Goal: Check status

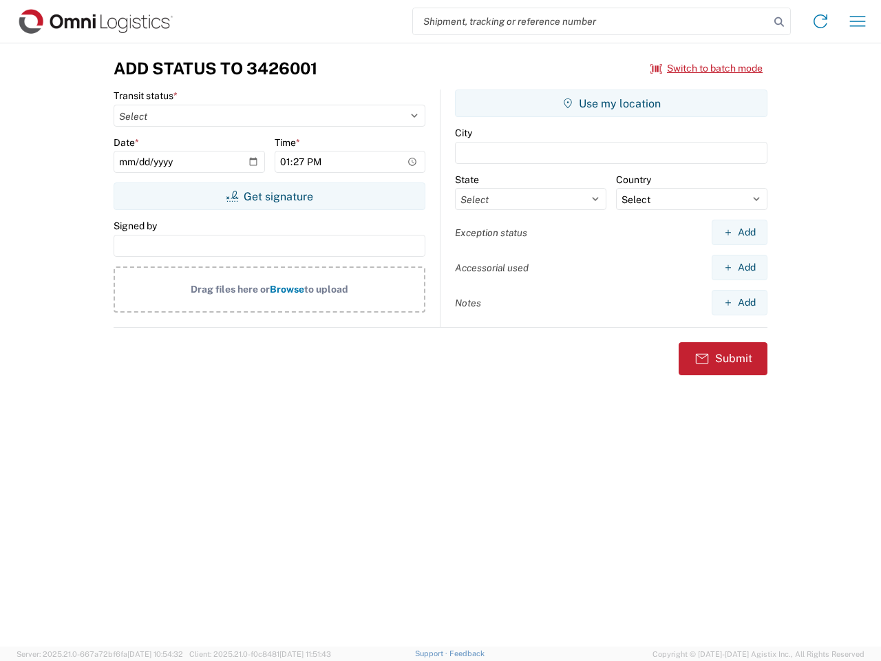
click at [591, 21] on input "search" at bounding box center [591, 21] width 357 height 26
click at [779, 22] on icon at bounding box center [779, 21] width 19 height 19
click at [821, 21] on icon at bounding box center [821, 21] width 22 height 22
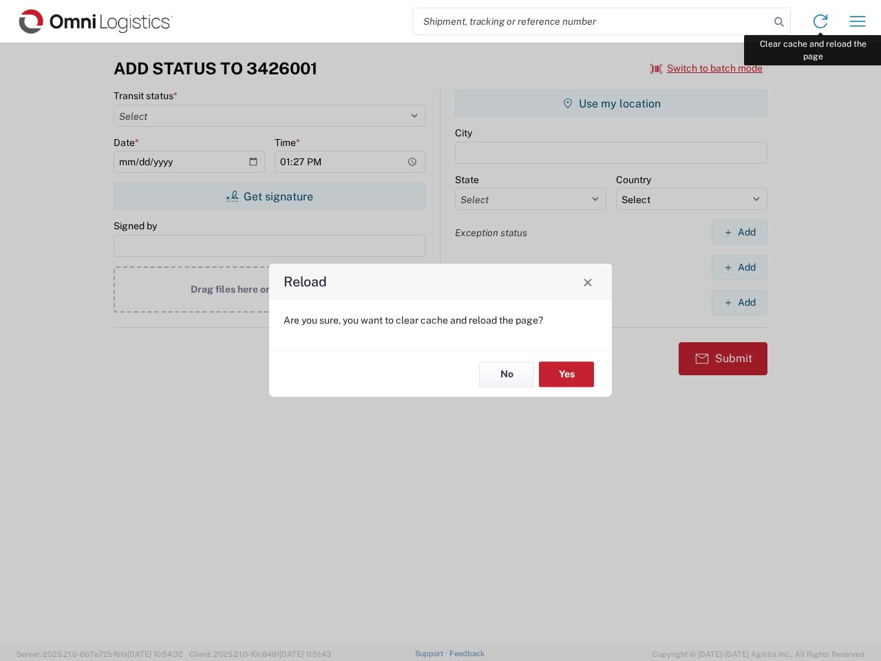
click at [858, 21] on div "Reload Are you sure, you want to clear cache and reload the page? No Yes" at bounding box center [440, 330] width 881 height 661
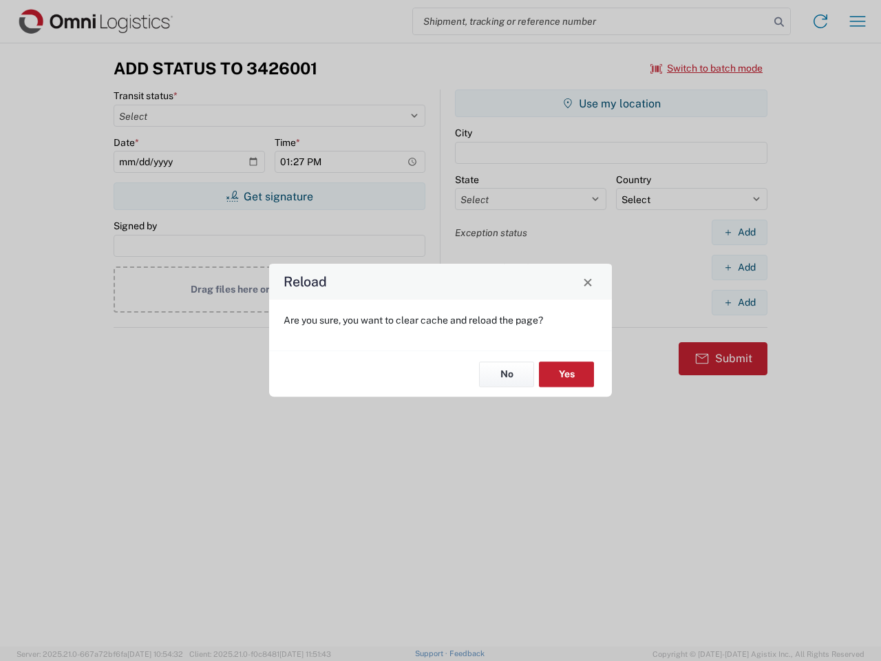
click at [707, 68] on div "Reload Are you sure, you want to clear cache and reload the page? No Yes" at bounding box center [440, 330] width 881 height 661
click at [269, 196] on div "Reload Are you sure, you want to clear cache and reload the page? No Yes" at bounding box center [440, 330] width 881 height 661
click at [611, 103] on div "Reload Are you sure, you want to clear cache and reload the page? No Yes" at bounding box center [440, 330] width 881 height 661
click at [739, 232] on div "Reload Are you sure, you want to clear cache and reload the page? No Yes" at bounding box center [440, 330] width 881 height 661
click at [739, 267] on div "Reload Are you sure, you want to clear cache and reload the page? No Yes" at bounding box center [440, 330] width 881 height 661
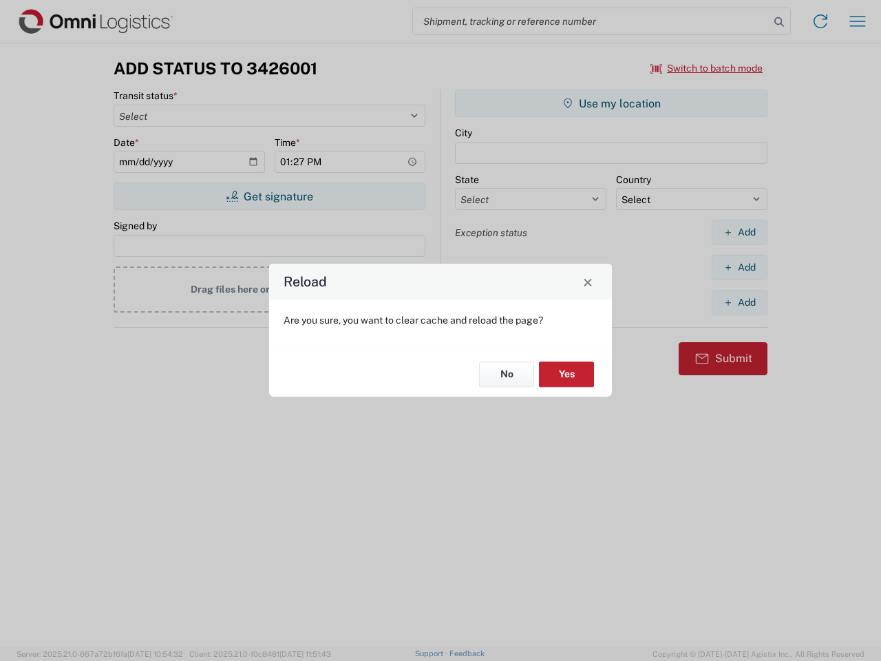
click at [739, 302] on div "Reload Are you sure, you want to clear cache and reload the page? No Yes" at bounding box center [440, 330] width 881 height 661
